Goal: Communication & Community: Ask a question

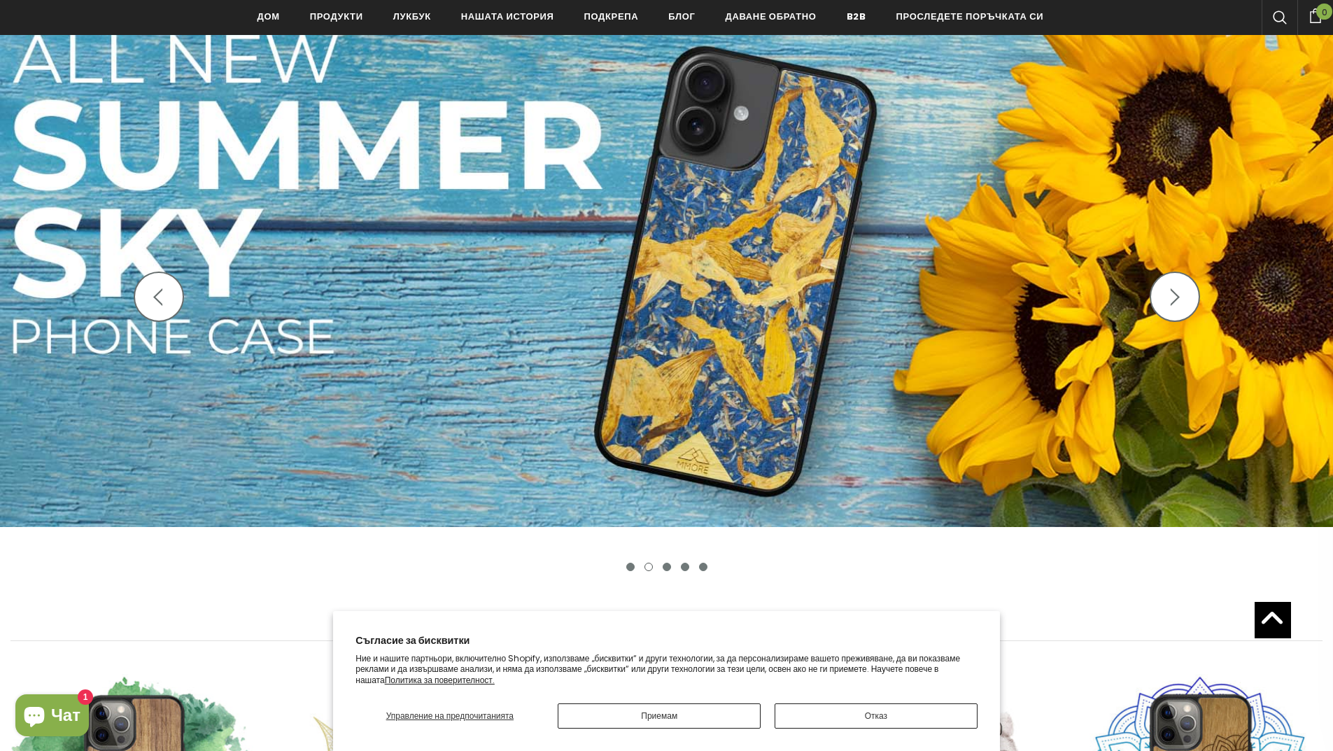
scroll to position [211, 0]
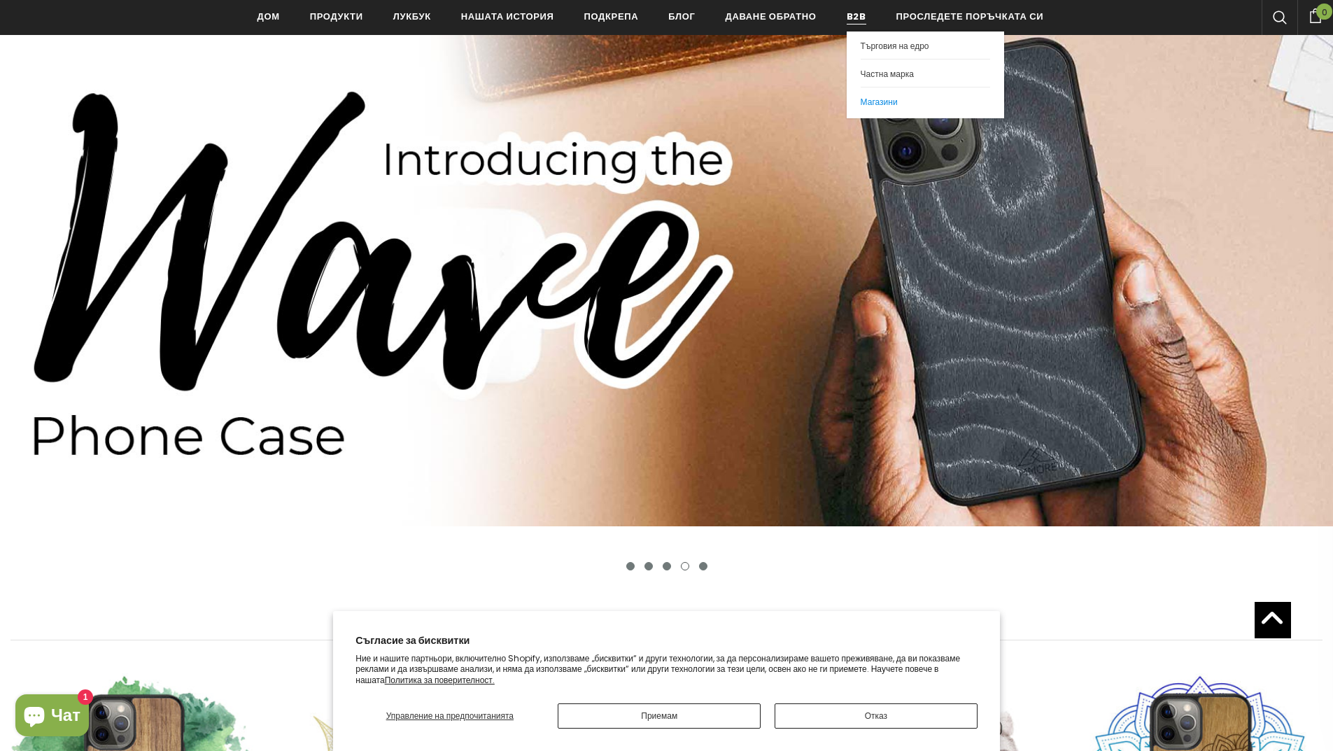
click at [878, 97] on font "Магазини" at bounding box center [879, 102] width 37 height 12
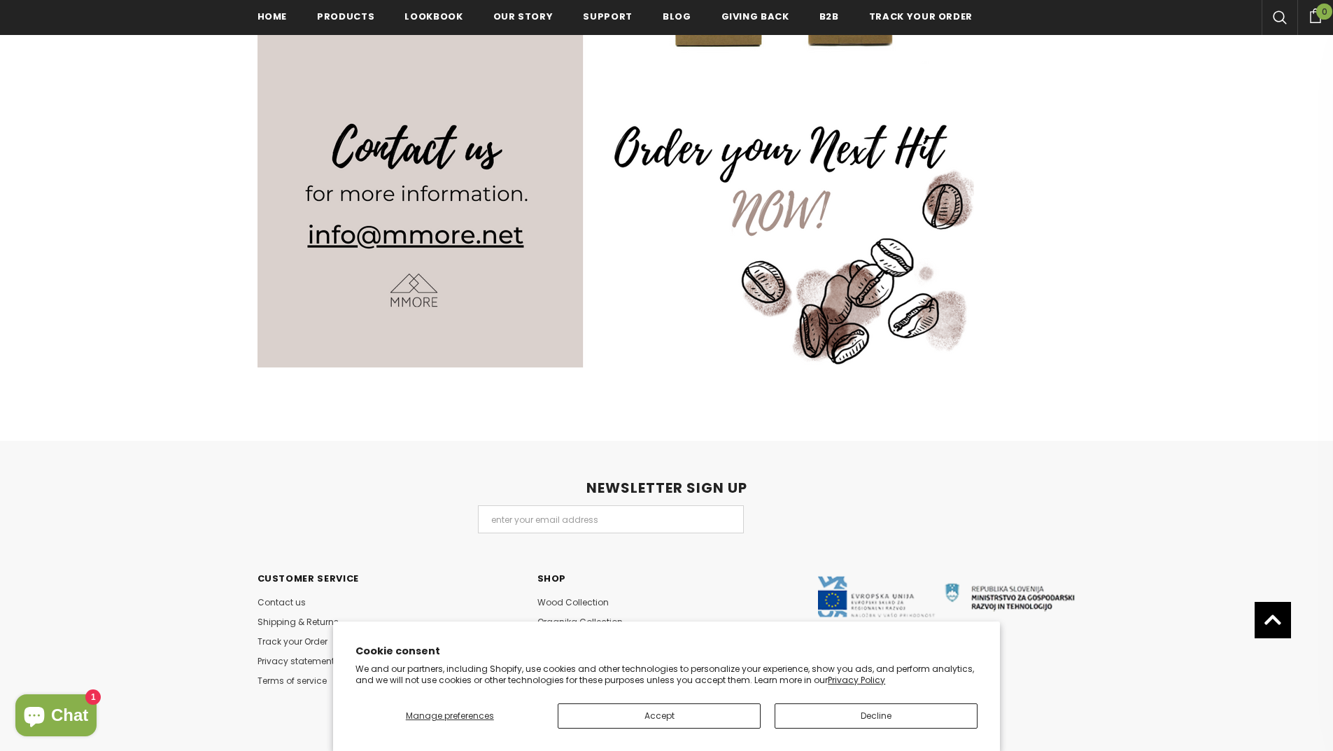
scroll to position [1836, 0]
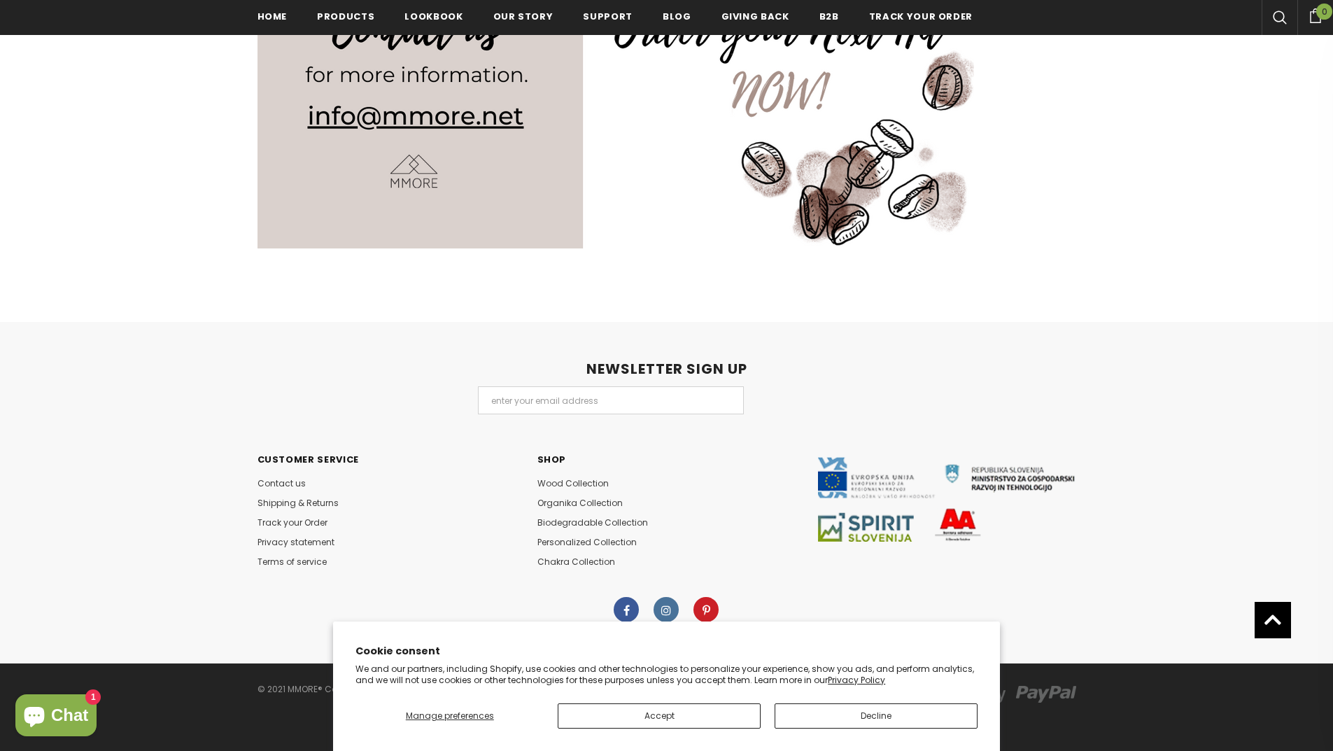
click at [869, 479] on img at bounding box center [946, 499] width 259 height 84
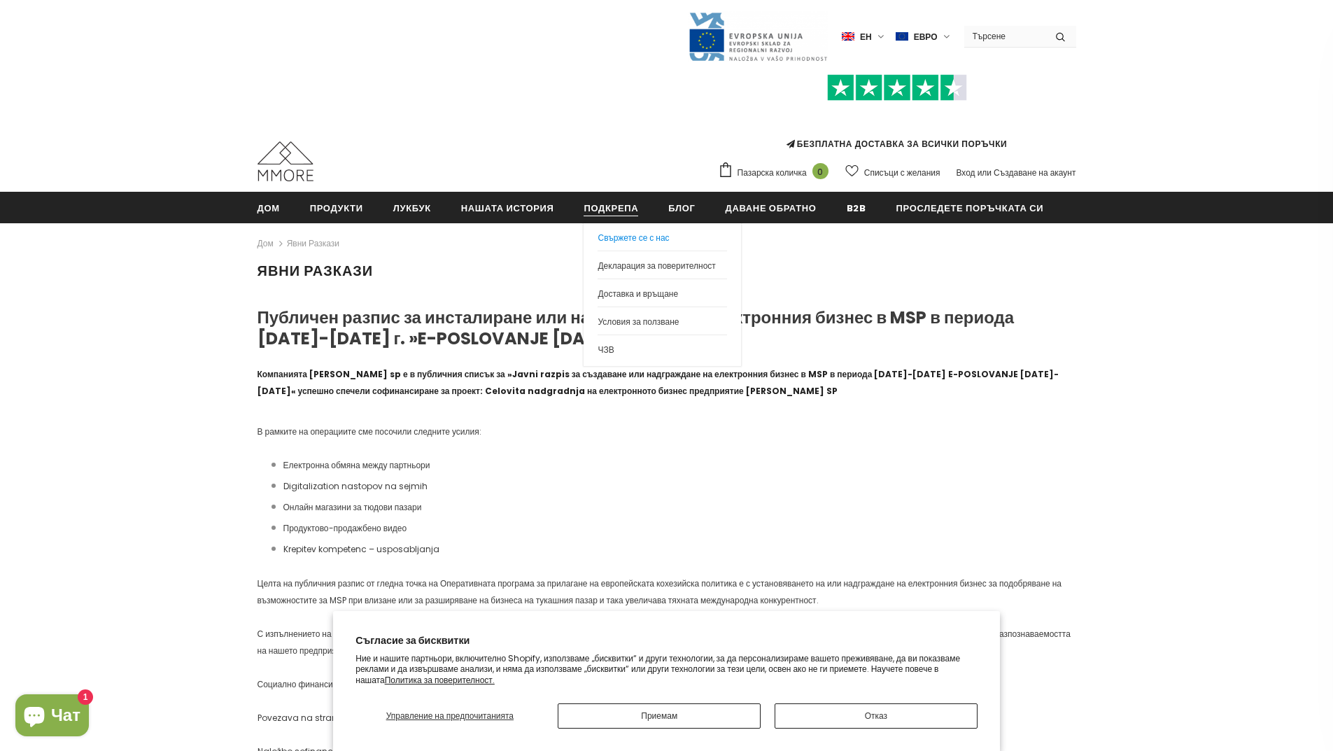
click at [627, 236] on font "Свържете се с нас" at bounding box center [633, 238] width 71 height 12
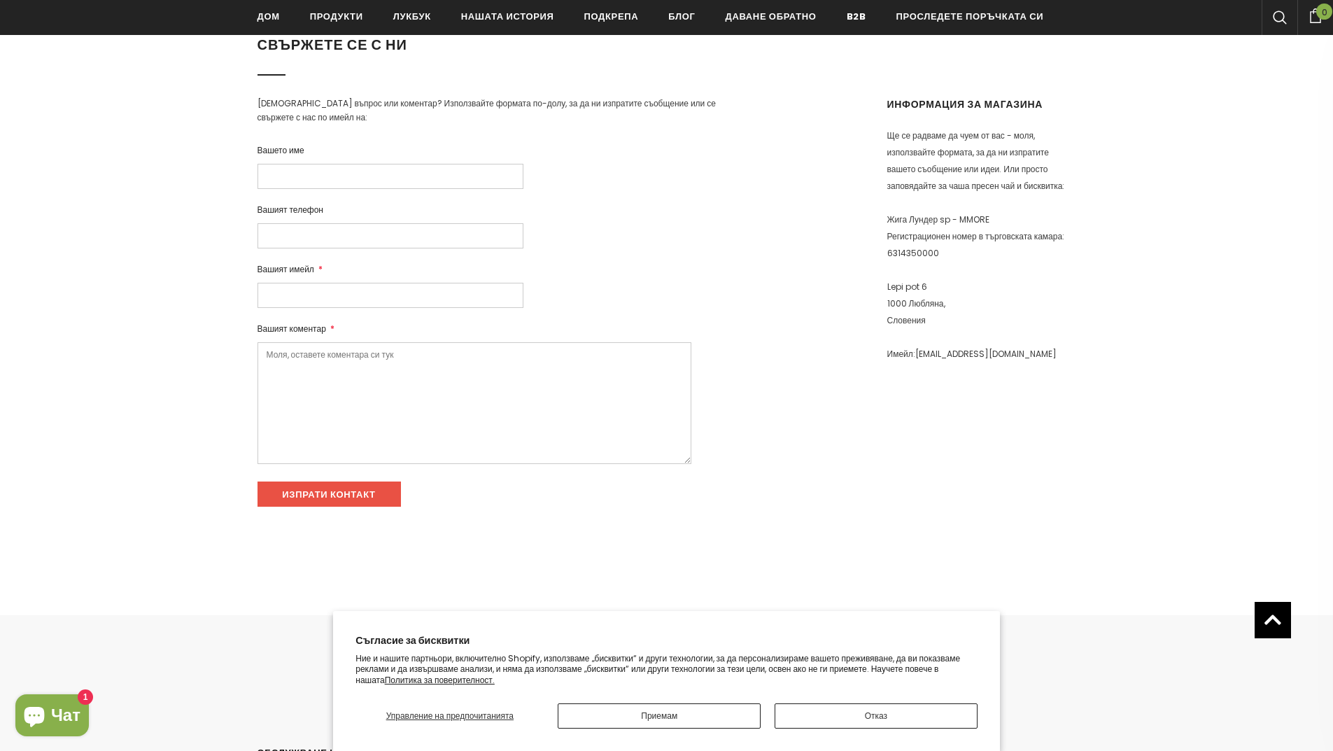
scroll to position [213, 0]
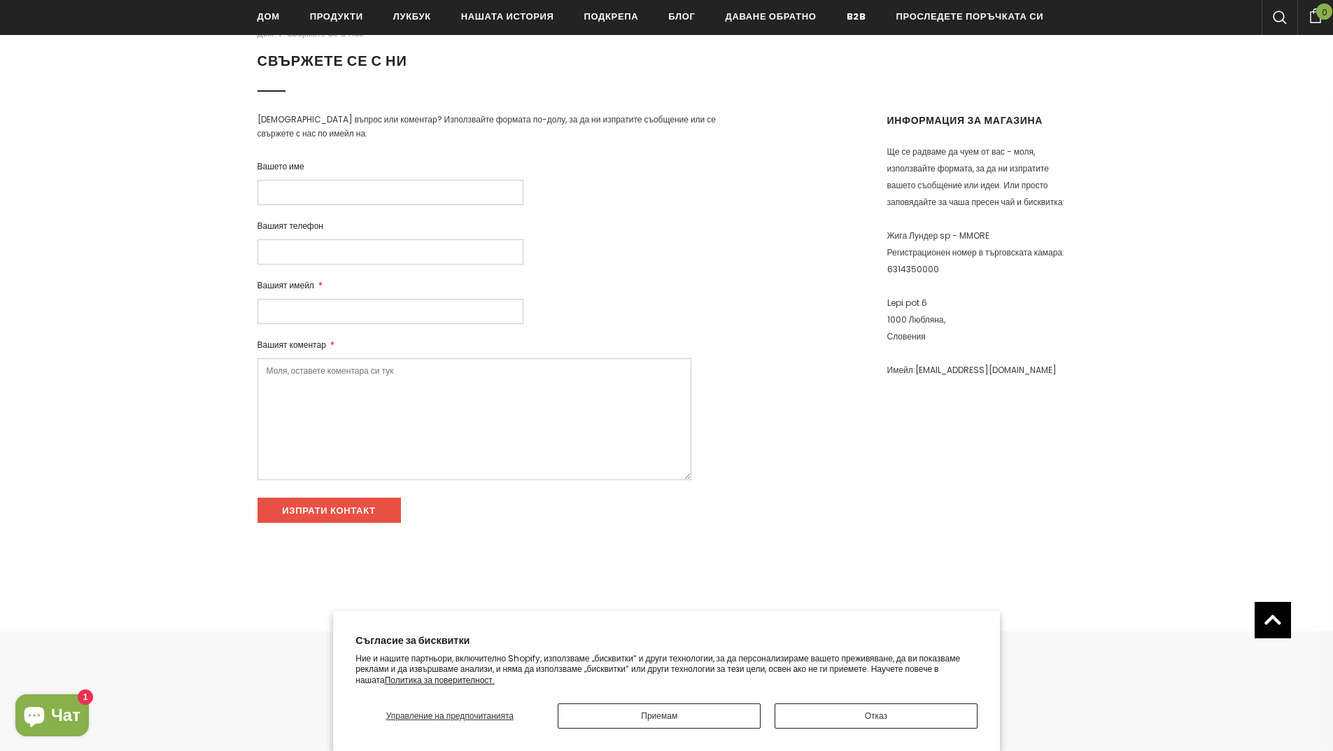
click at [430, 191] on input "Вашето име" at bounding box center [391, 192] width 266 height 25
type input "Д"
type input "Dobromir trenchev"
click at [413, 249] on input "Вашият телефон" at bounding box center [391, 251] width 266 height 25
type input "0889 644 282"
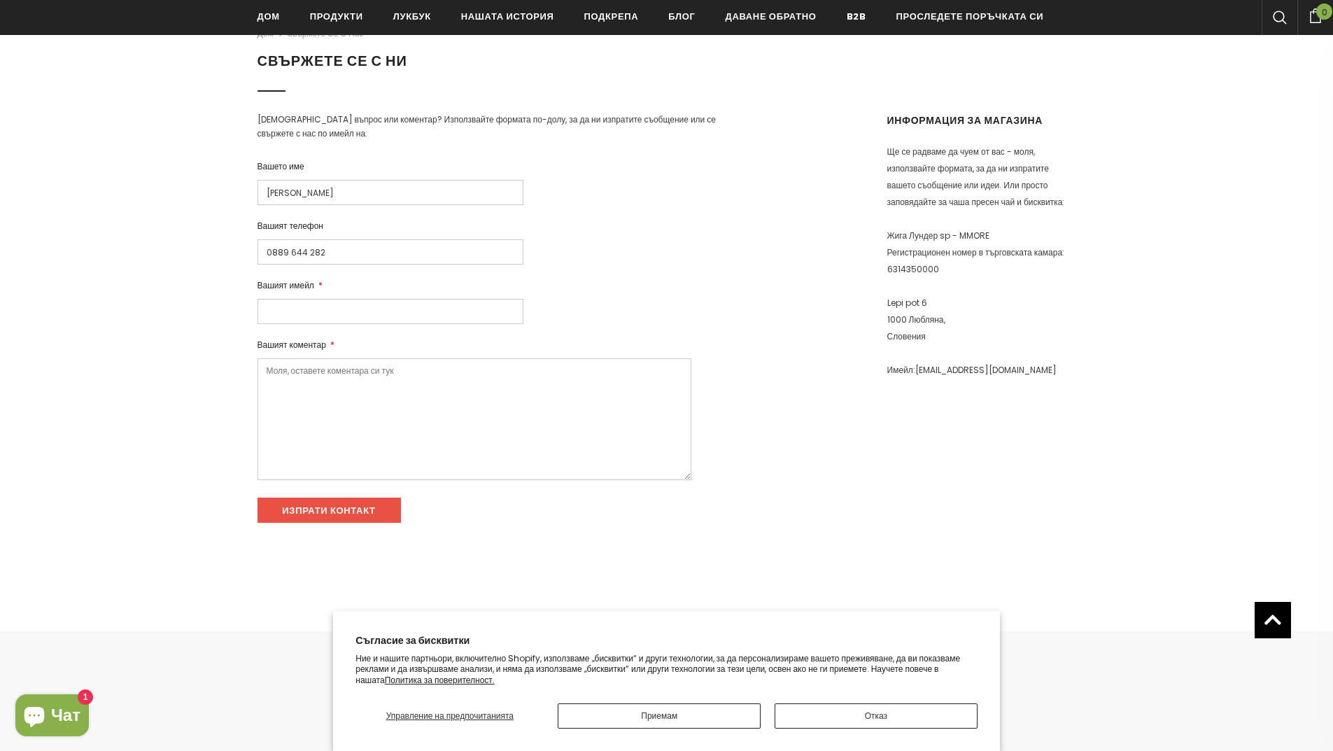
click at [386, 311] on input "Вашият имейл *" at bounding box center [391, 311] width 266 height 25
type input "dobri@abv.bg"
click at [381, 376] on textarea "Вашият коментар *" at bounding box center [475, 419] width 434 height 122
drag, startPoint x: 398, startPoint y: 374, endPoint x: 165, endPoint y: 347, distance: 234.6
click at [165, 347] on div "Дом Свържете се с нас СВЪРЖЕТЕ СЕ С НИ Имате въпрос или коментар? Използвайте ф…" at bounding box center [666, 285] width 1333 height 544
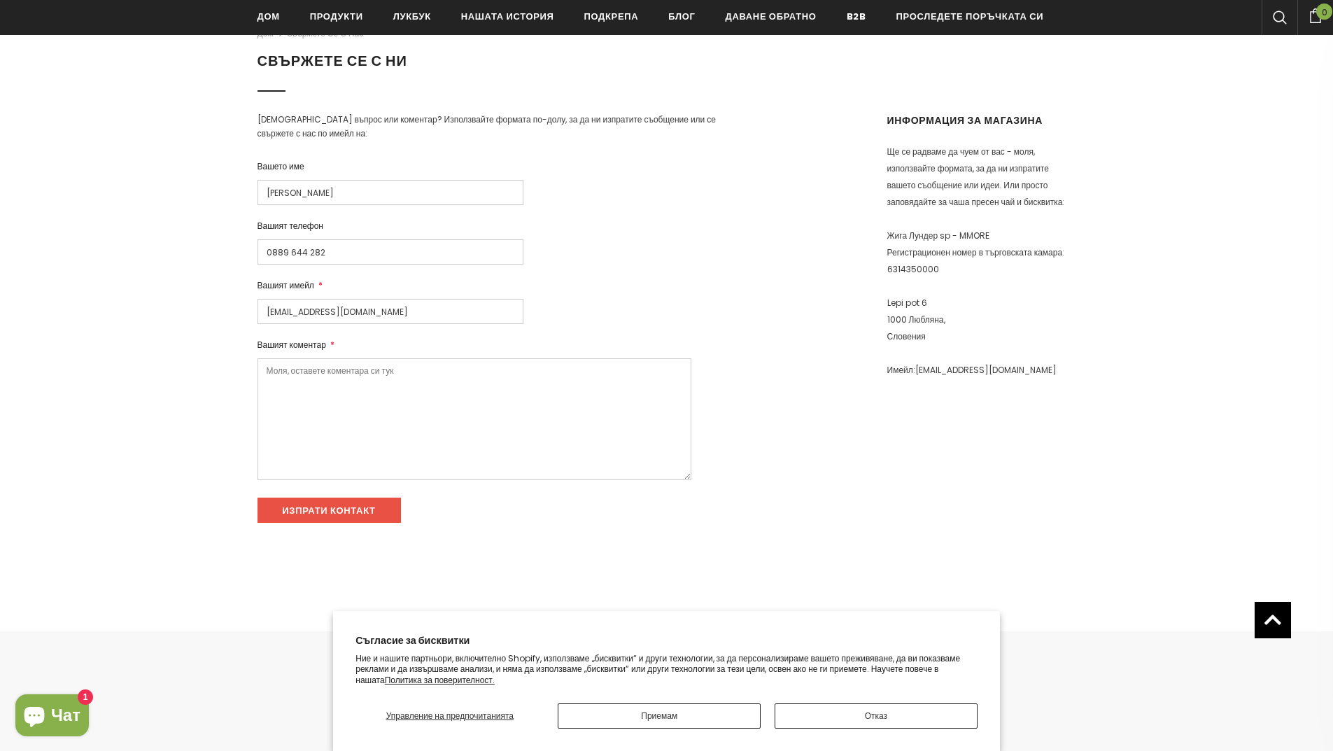
click at [309, 383] on textarea "Вашият коментар *" at bounding box center [475, 419] width 434 height 122
paste textarea "I want to become your partner for Bulgaria. My idea is to sell only in Bulgaria…"
type textarea "I want to become your partner for Bulgaria. My idea is to sell only in Bulgaria…"
click at [355, 514] on input "Изпрати контакт" at bounding box center [329, 510] width 143 height 25
click at [265, 253] on input "0889 644 282" at bounding box center [391, 251] width 266 height 25
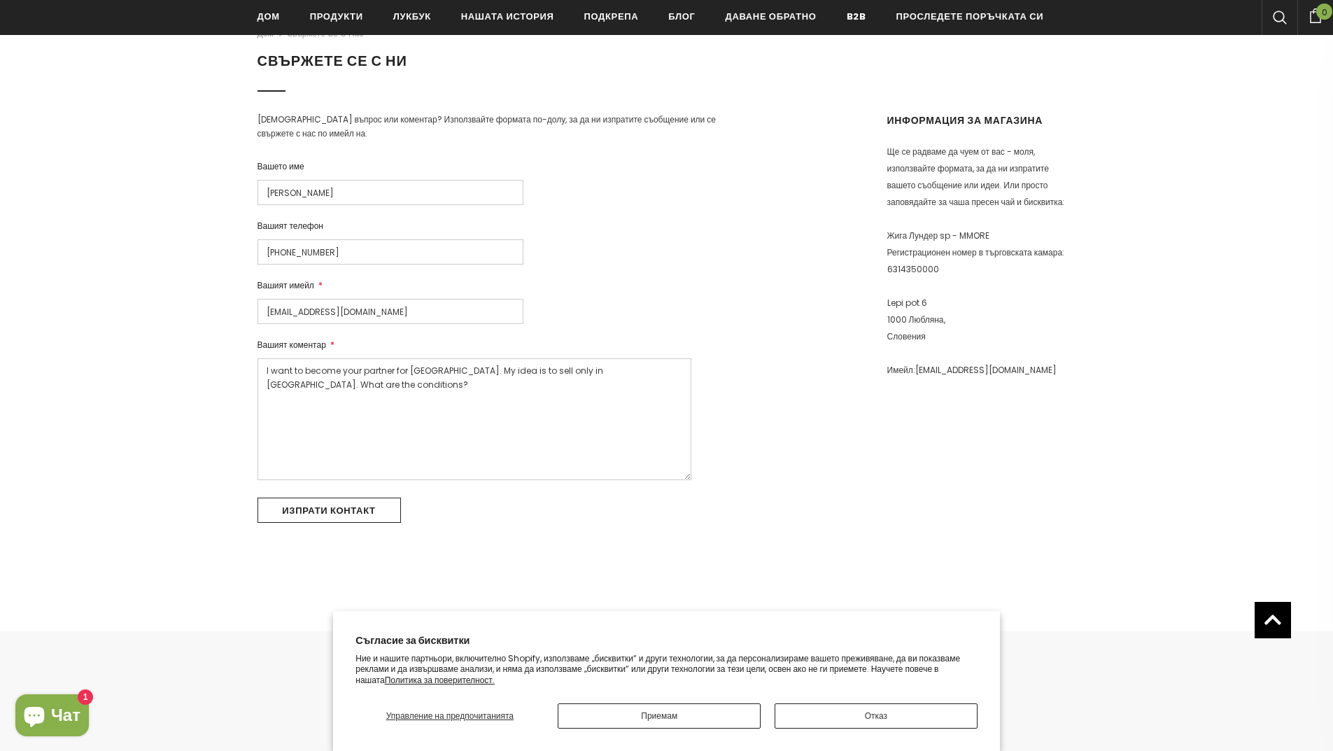
click at [353, 516] on input "Изпрати контакт" at bounding box center [329, 510] width 143 height 25
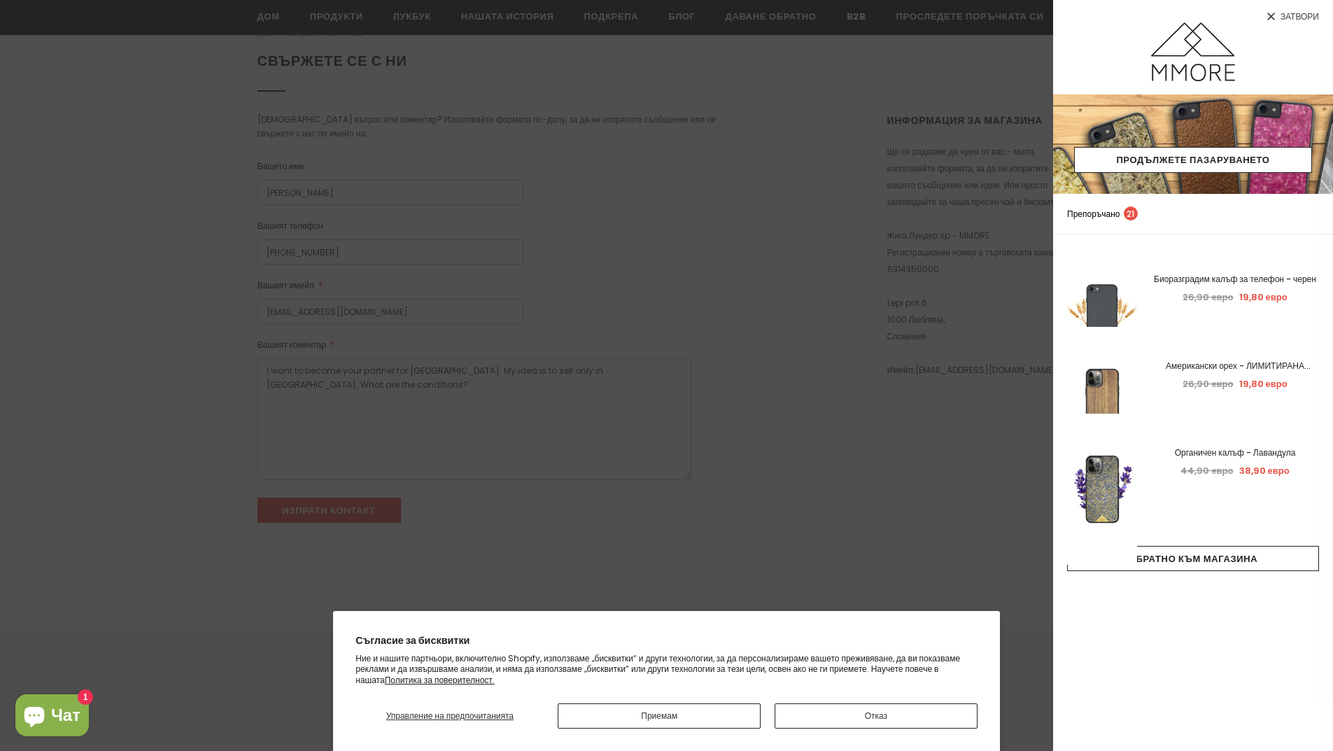
click at [295, 253] on div at bounding box center [666, 375] width 1333 height 751
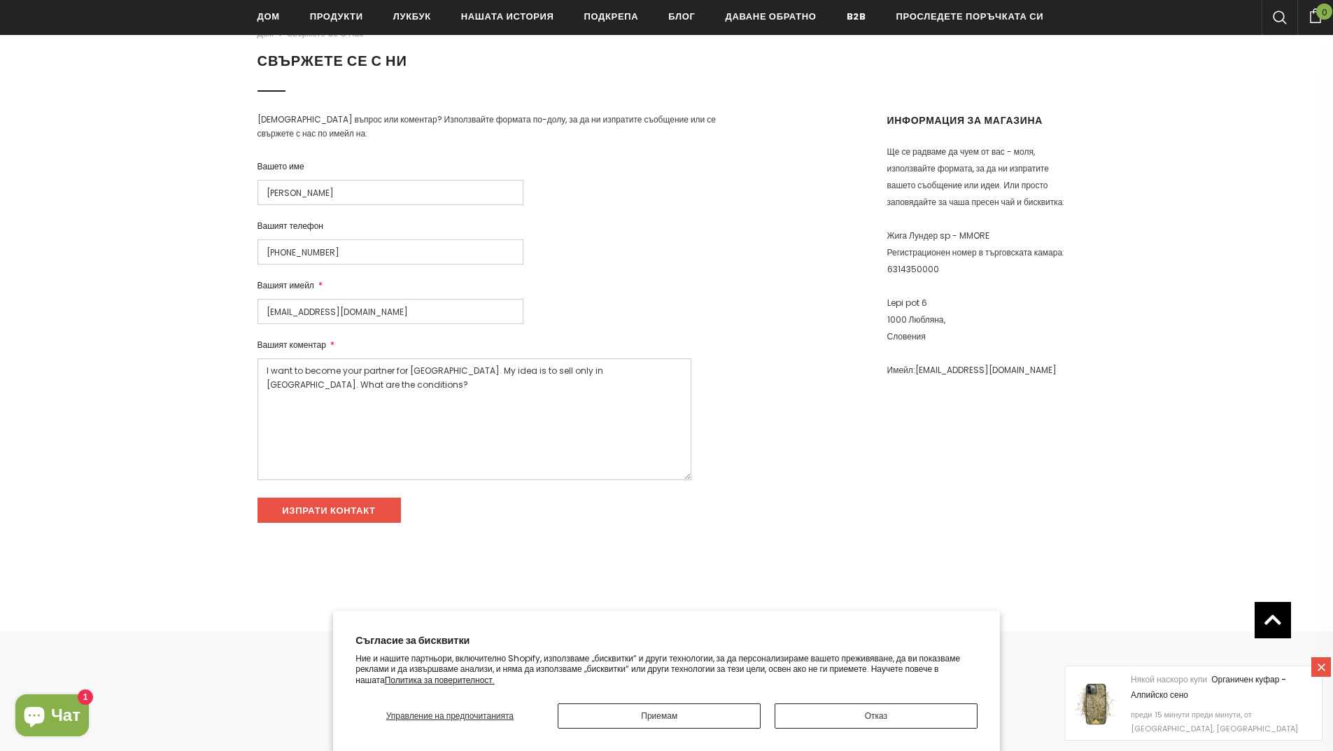
click at [295, 253] on input "+359 0889 644 282" at bounding box center [391, 251] width 266 height 25
click at [326, 518] on input "Изпрати контакт" at bounding box center [329, 510] width 143 height 25
click at [311, 509] on input "Изпрати контакт" at bounding box center [329, 510] width 143 height 25
click at [332, 287] on div "Вашият имейл * dobri@abv.bg" at bounding box center [492, 301] width 469 height 45
click at [307, 255] on input "+359889 644 282" at bounding box center [391, 251] width 266 height 25
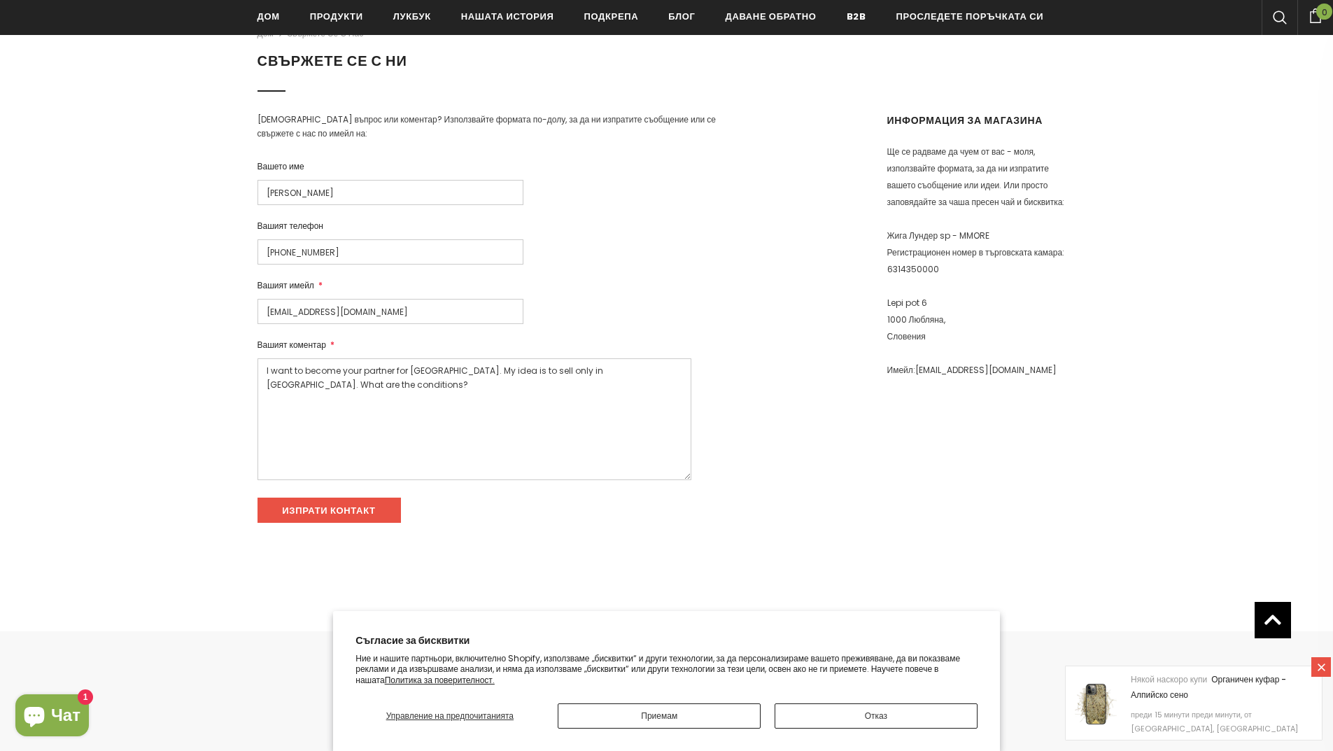
click at [323, 253] on input "+359889644 282" at bounding box center [391, 251] width 266 height 25
click at [344, 509] on input "Изпрати контакт" at bounding box center [329, 510] width 143 height 25
drag, startPoint x: 286, startPoint y: 252, endPoint x: 308, endPoint y: 254, distance: 21.8
click at [288, 252] on input "+359889644282" at bounding box center [391, 251] width 266 height 25
click at [335, 514] on input "Изпрати контакт" at bounding box center [329, 510] width 143 height 25
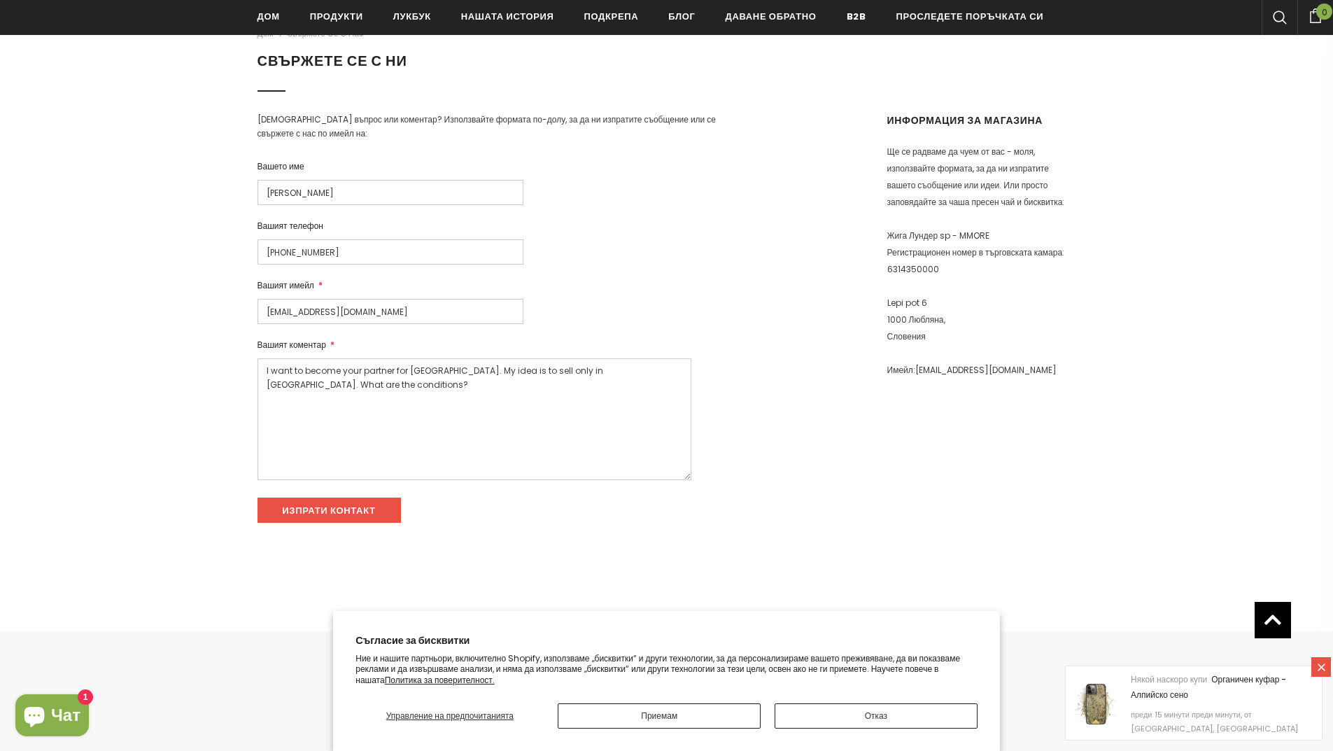
click at [288, 254] on input "+3590889644282" at bounding box center [391, 251] width 266 height 25
type input "0889644282"
click at [362, 514] on input "Изпрати контакт" at bounding box center [329, 510] width 143 height 25
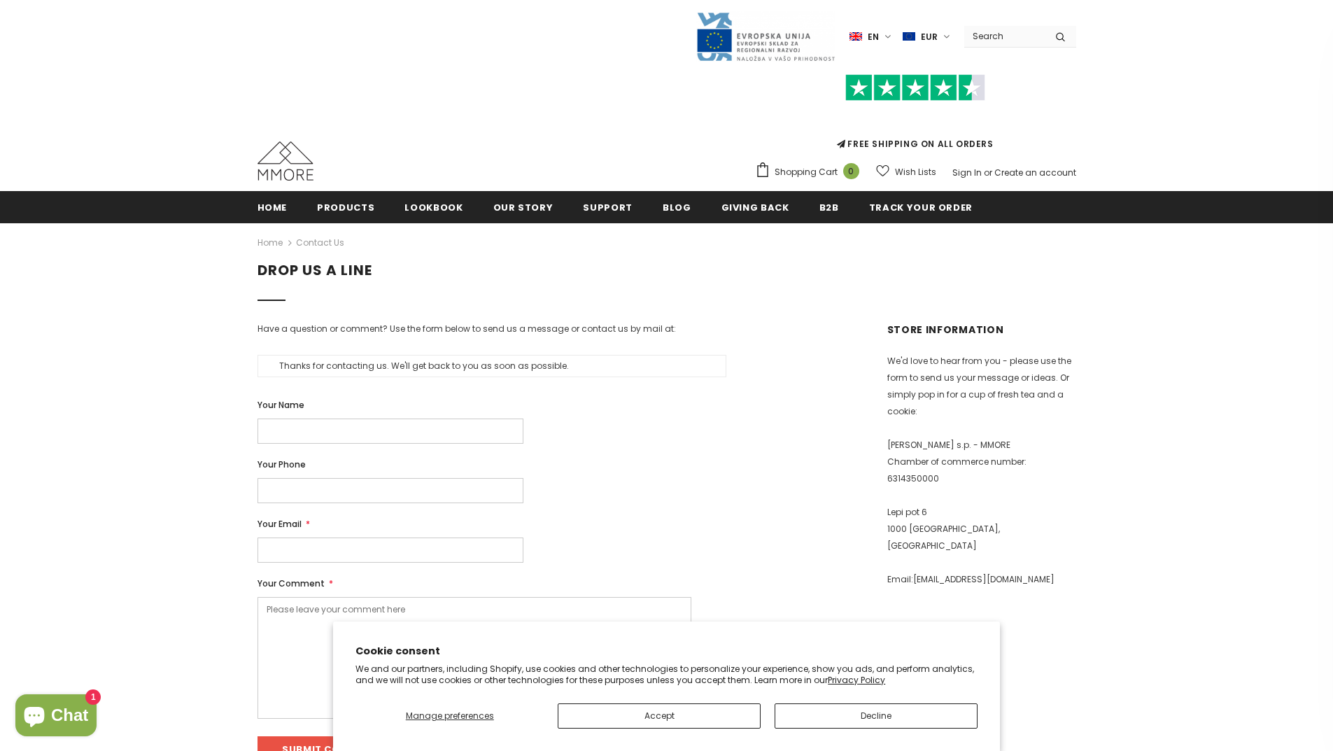
click at [386, 369] on p "Thanks for contacting us. We'll get back to you as soon as possible." at bounding box center [492, 366] width 469 height 22
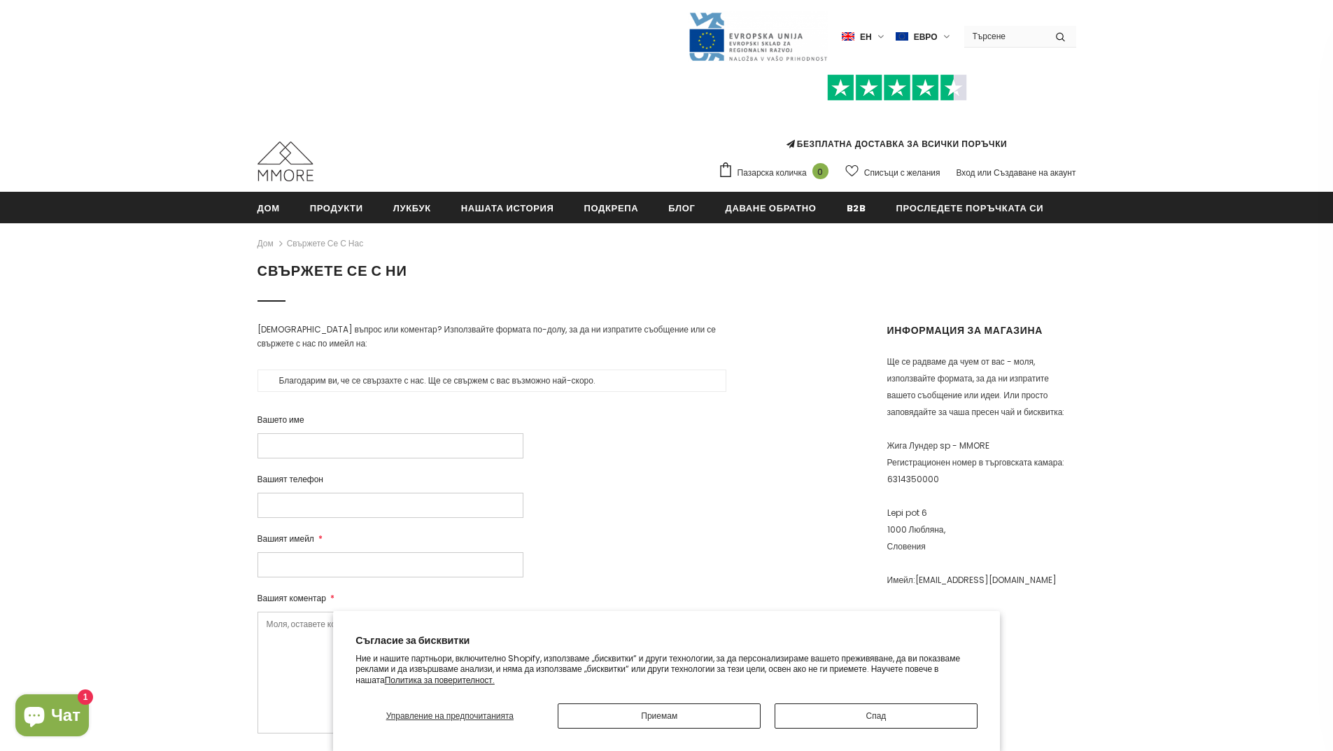
click at [324, 386] on p "Благодарим ви, че се свързахте с нас. Ще се свържем с вас възможно най-скоро." at bounding box center [492, 381] width 469 height 22
